Goal: Task Accomplishment & Management: Use online tool/utility

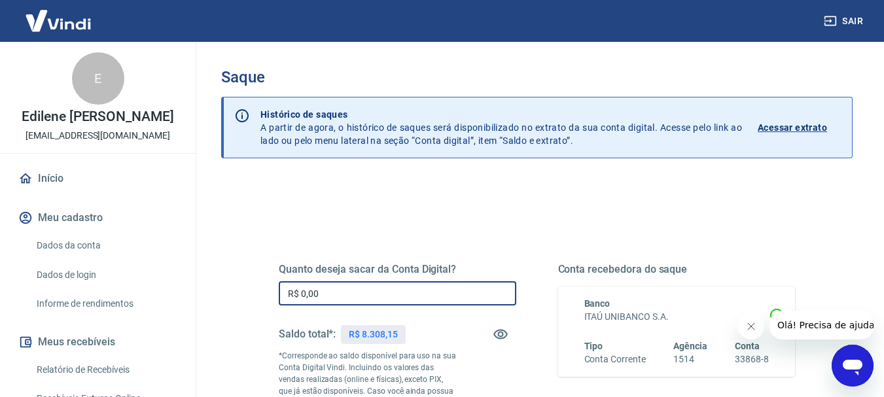
drag, startPoint x: 331, startPoint y: 289, endPoint x: 127, endPoint y: 289, distance: 204.2
click at [116, 287] on div "Sair E Edilene [PERSON_NAME] [PERSON_NAME][EMAIL_ADDRESS][DOMAIN_NAME] Início M…" at bounding box center [442, 198] width 884 height 397
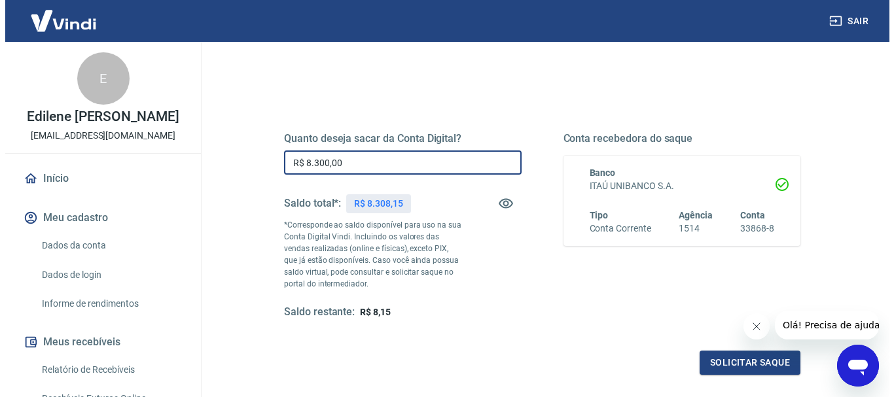
scroll to position [196, 0]
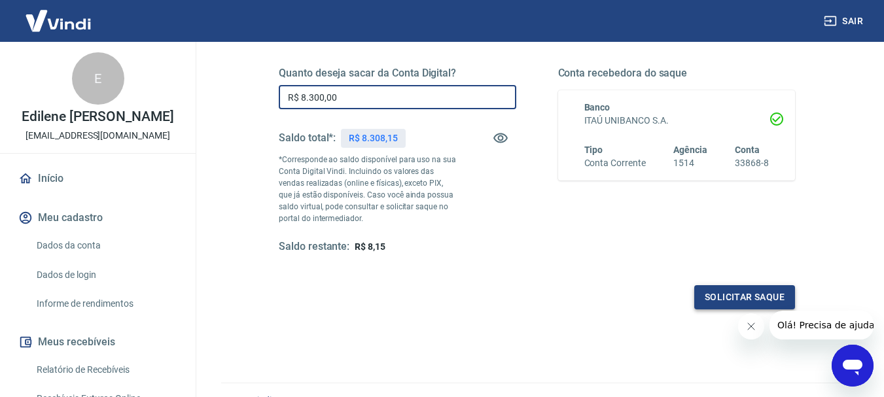
type input "R$ 8.300,00"
click at [732, 295] on button "Solicitar saque" at bounding box center [744, 297] width 101 height 24
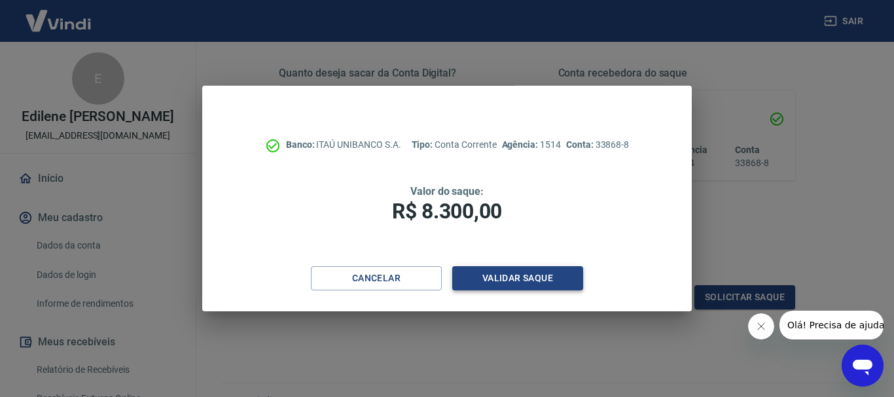
click at [497, 281] on button "Validar saque" at bounding box center [517, 278] width 131 height 24
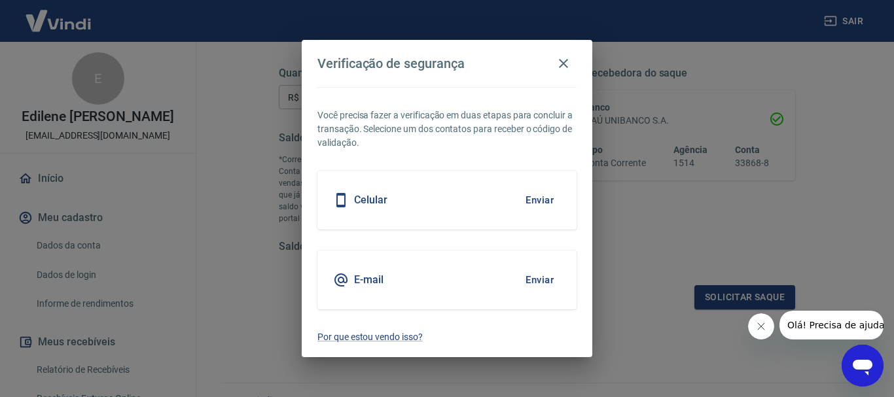
click at [546, 204] on button "Enviar" at bounding box center [539, 200] width 43 height 27
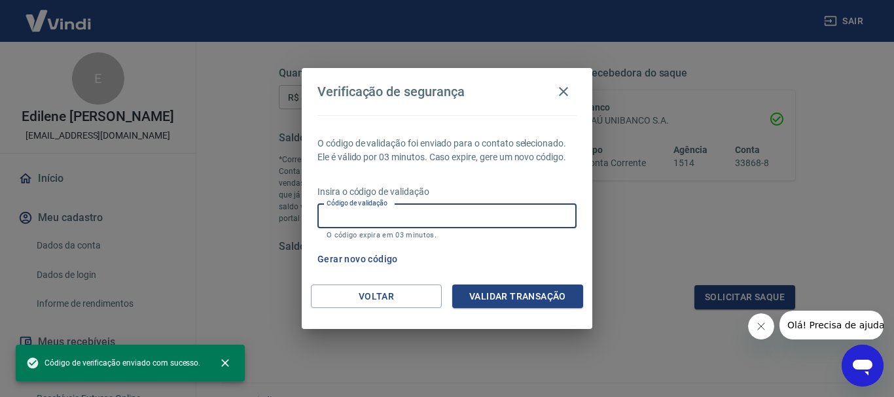
click at [335, 214] on input "Código de validação" at bounding box center [446, 216] width 259 height 24
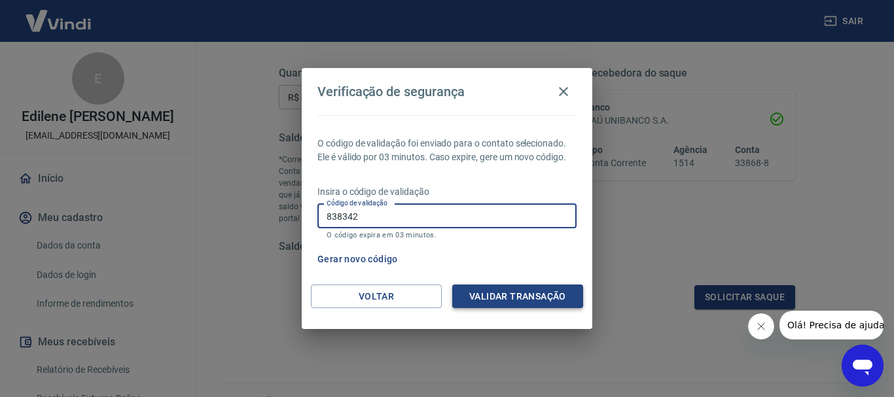
type input "838342"
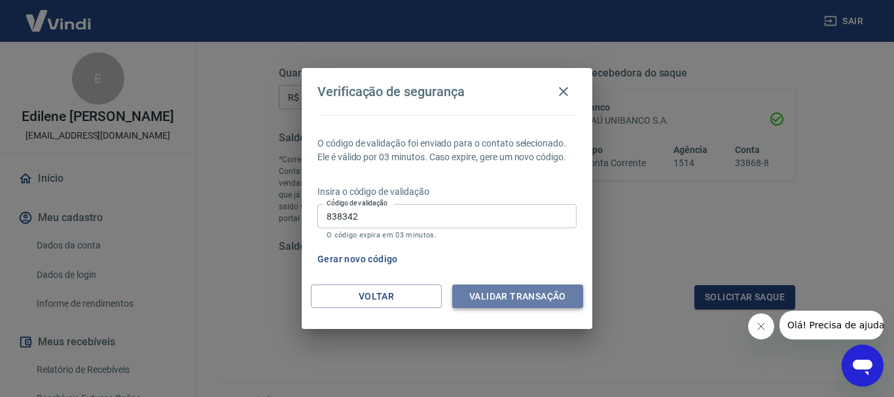
click at [551, 293] on button "Validar transação" at bounding box center [517, 297] width 131 height 24
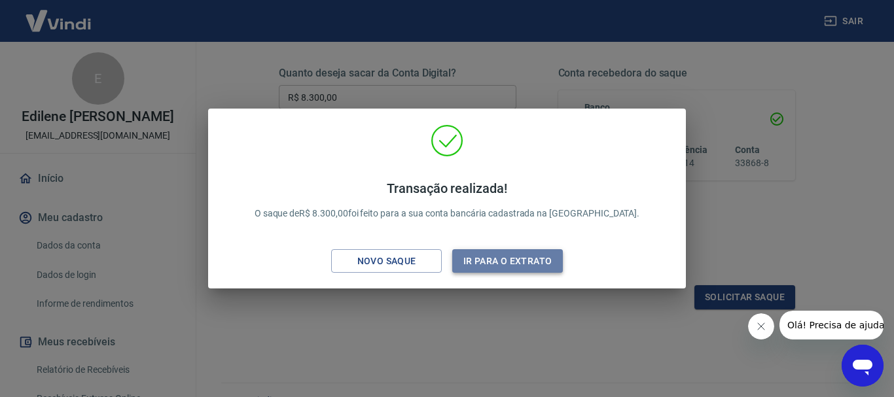
click at [521, 255] on button "Ir para o extrato" at bounding box center [507, 261] width 111 height 24
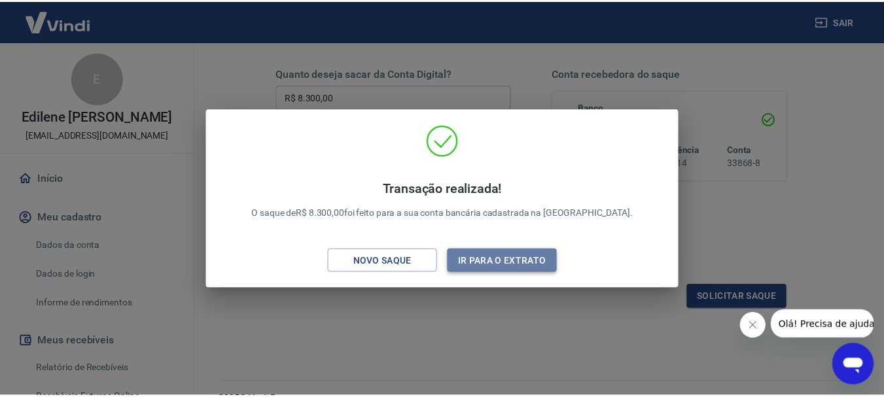
scroll to position [224, 0]
